Goal: Transaction & Acquisition: Purchase product/service

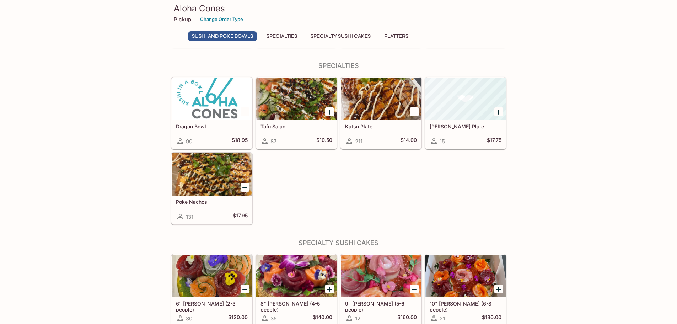
scroll to position [216, 0]
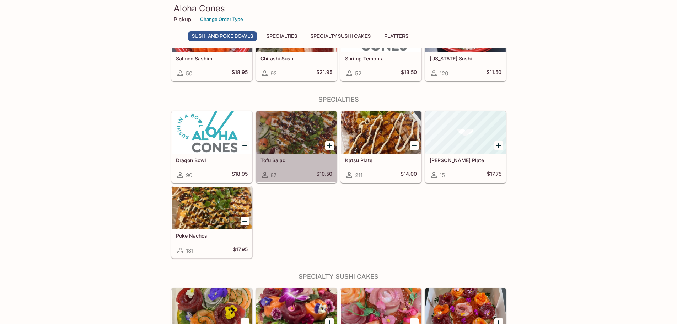
click at [307, 171] on div "87 $10.50" at bounding box center [296, 174] width 72 height 9
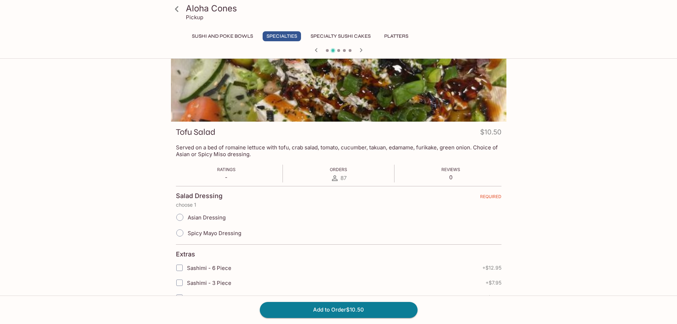
scroll to position [36, 0]
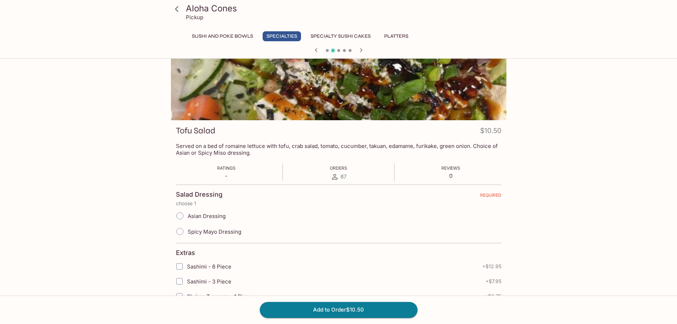
click at [363, 52] on icon "button" at bounding box center [361, 50] width 9 height 9
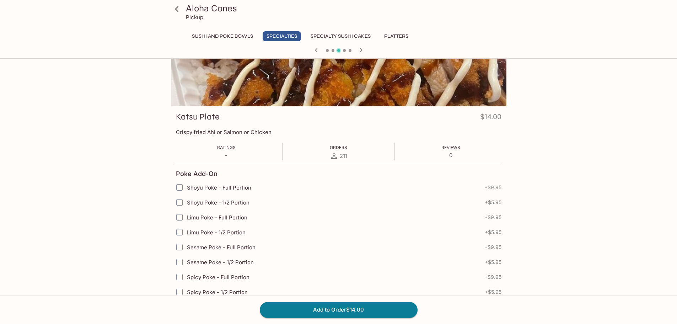
scroll to position [0, 0]
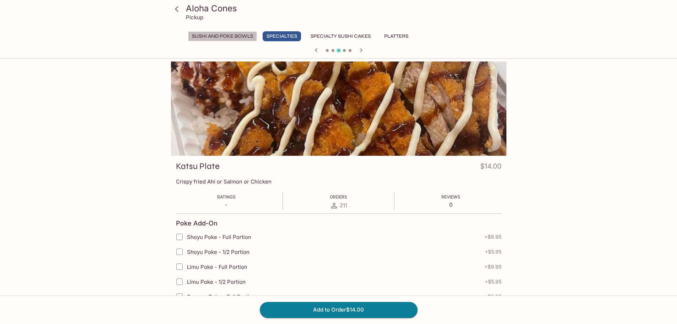
click at [244, 37] on button "Sushi and Poke Bowls" at bounding box center [222, 36] width 69 height 10
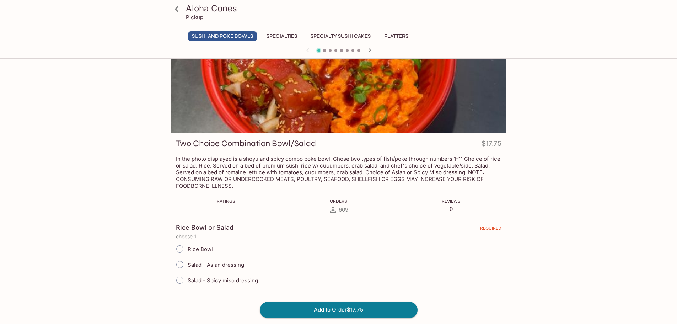
scroll to position [36, 0]
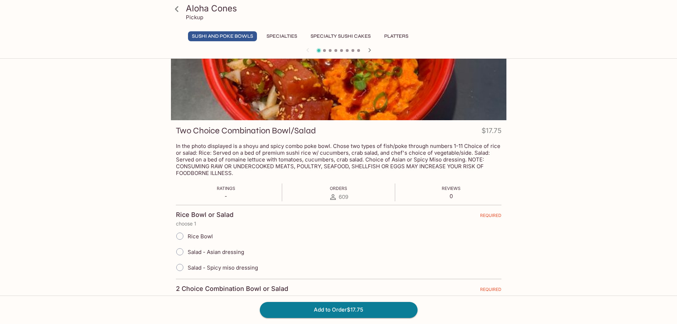
click at [300, 36] on button "Specialties" at bounding box center [281, 36] width 38 height 10
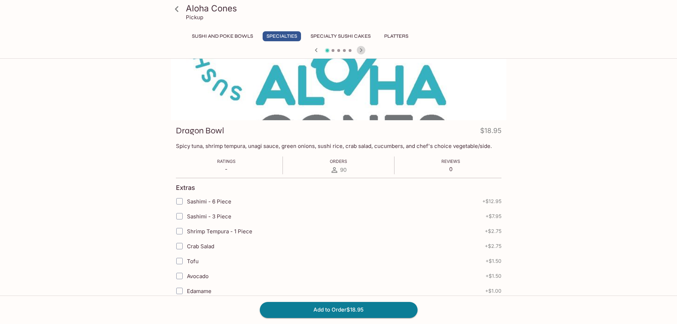
click at [361, 50] on icon "button" at bounding box center [360, 50] width 2 height 4
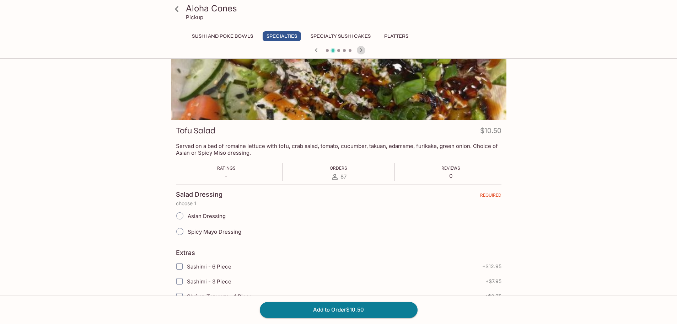
click at [362, 50] on icon "button" at bounding box center [360, 50] width 2 height 4
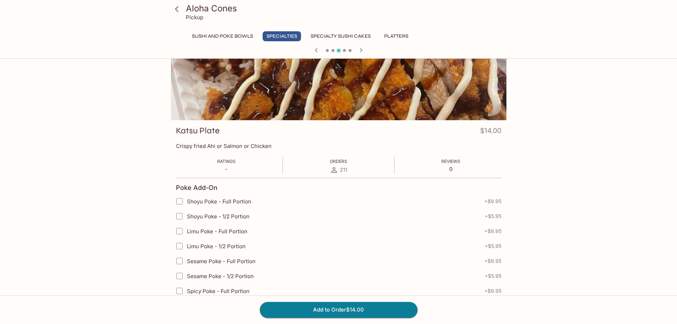
click at [314, 50] on icon "button" at bounding box center [316, 50] width 9 height 9
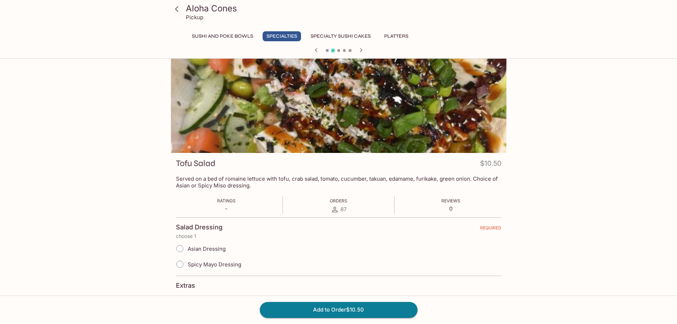
scroll to position [0, 0]
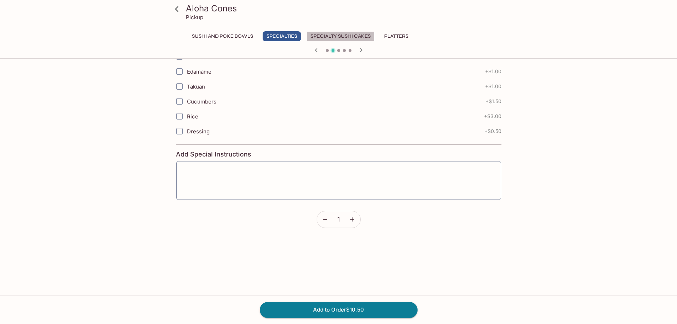
click at [340, 36] on button "Specialty Sushi Cakes" at bounding box center [341, 36] width 68 height 10
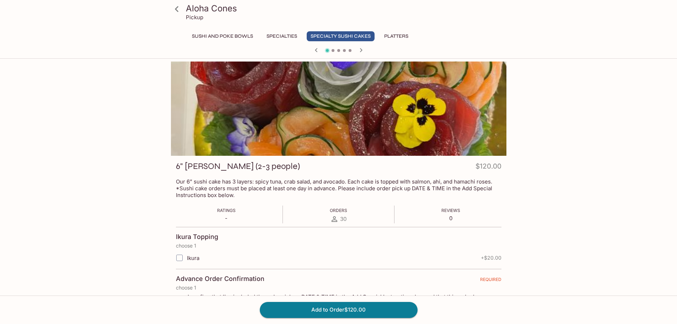
click at [401, 35] on button "Platters" at bounding box center [396, 36] width 32 height 10
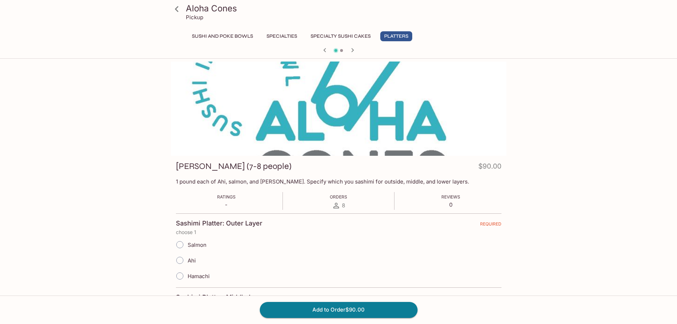
click at [227, 36] on button "Sushi and Poke Bowls" at bounding box center [222, 36] width 69 height 10
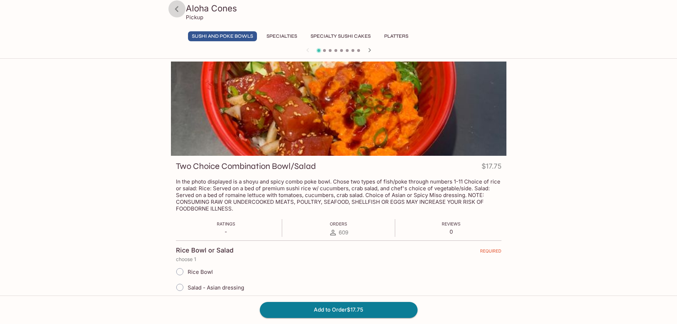
click at [183, 10] on icon at bounding box center [176, 9] width 12 height 12
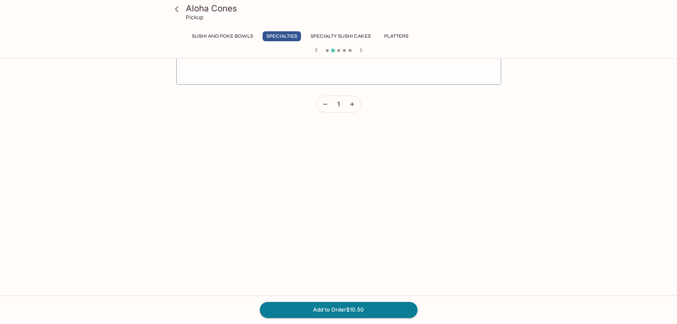
scroll to position [440, 0]
click at [177, 6] on icon at bounding box center [176, 9] width 12 height 12
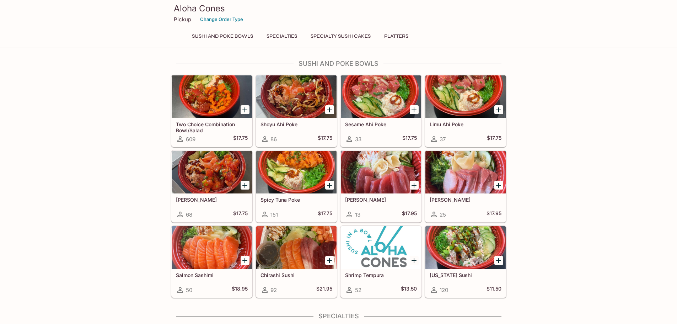
scroll to position [61, 0]
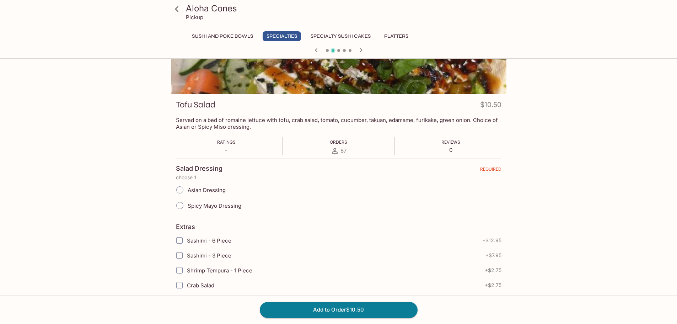
scroll to position [191, 0]
